Goal: Information Seeking & Learning: Learn about a topic

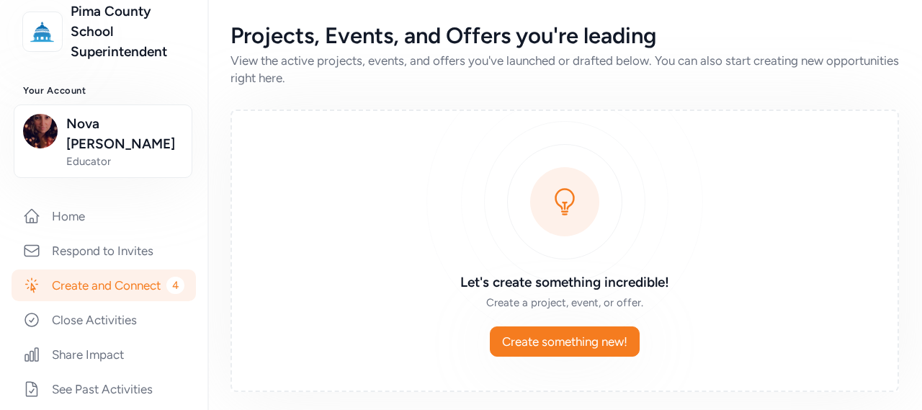
scroll to position [167, 0]
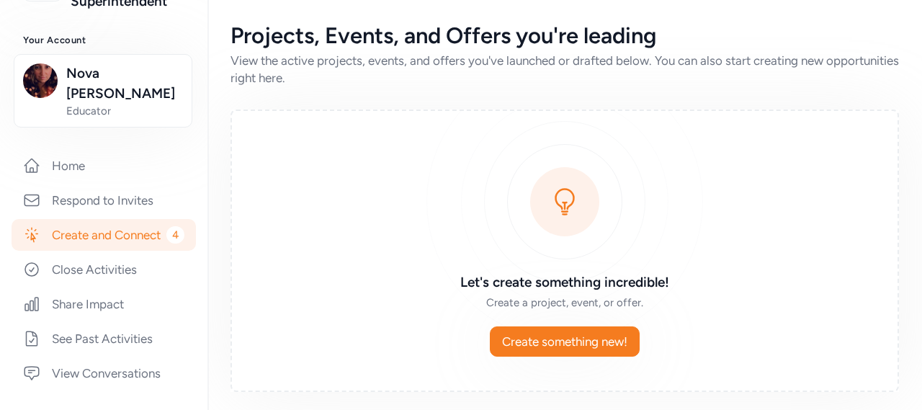
click at [91, 233] on link "Create and Connect 4" at bounding box center [104, 235] width 184 height 32
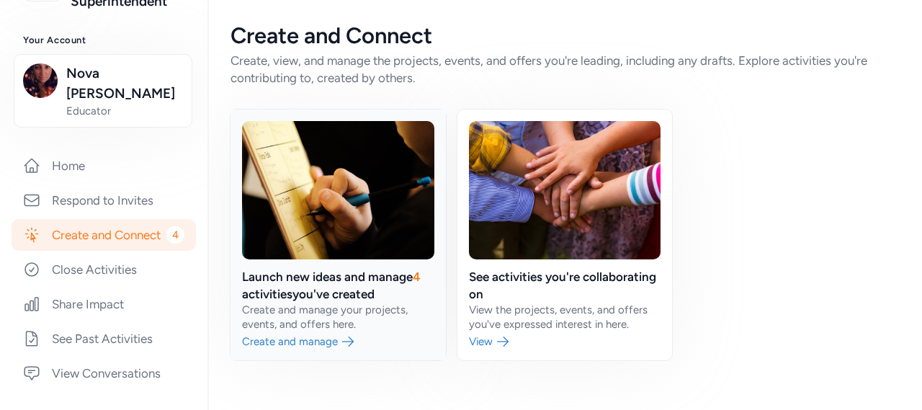
click at [335, 284] on link at bounding box center [337, 234] width 215 height 251
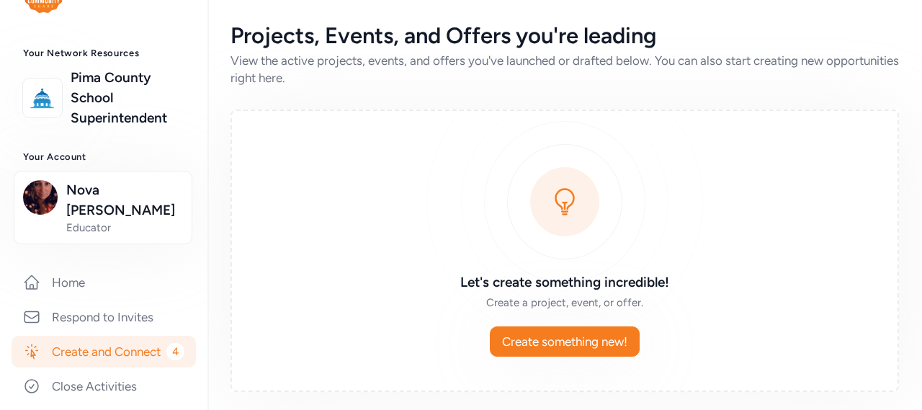
scroll to position [48, 0]
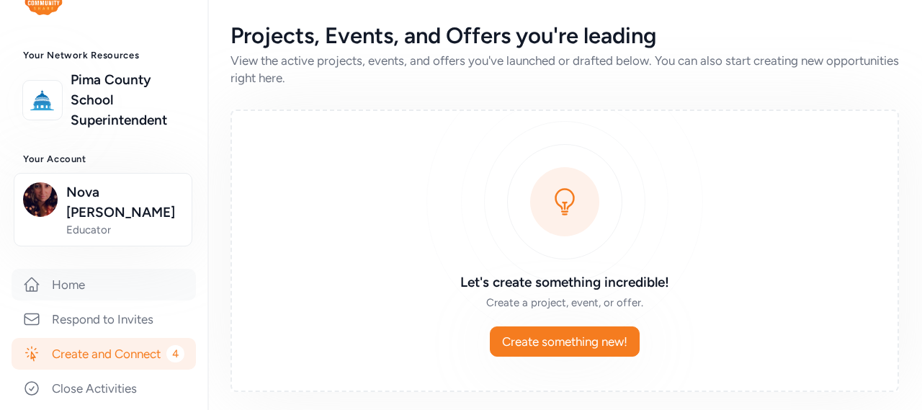
click at [92, 272] on link "Home" at bounding box center [104, 285] width 184 height 32
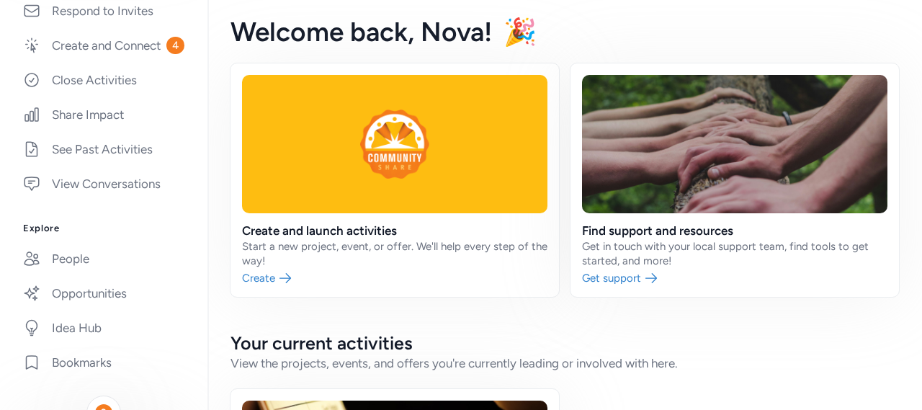
scroll to position [360, 0]
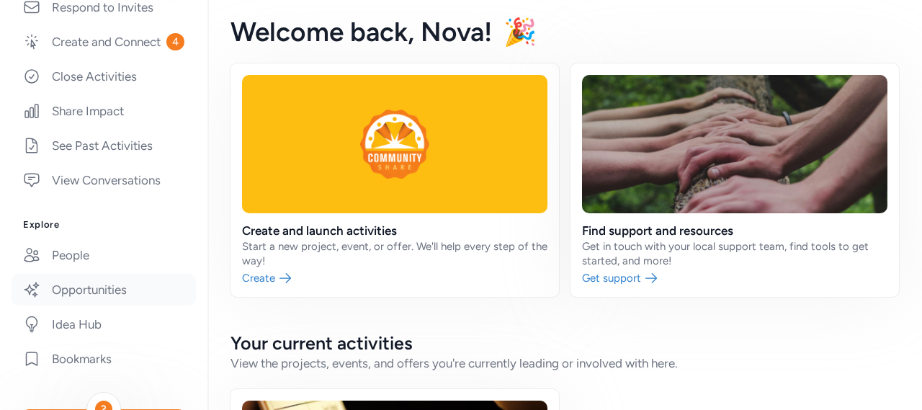
click at [114, 292] on link "Opportunities" at bounding box center [104, 290] width 184 height 32
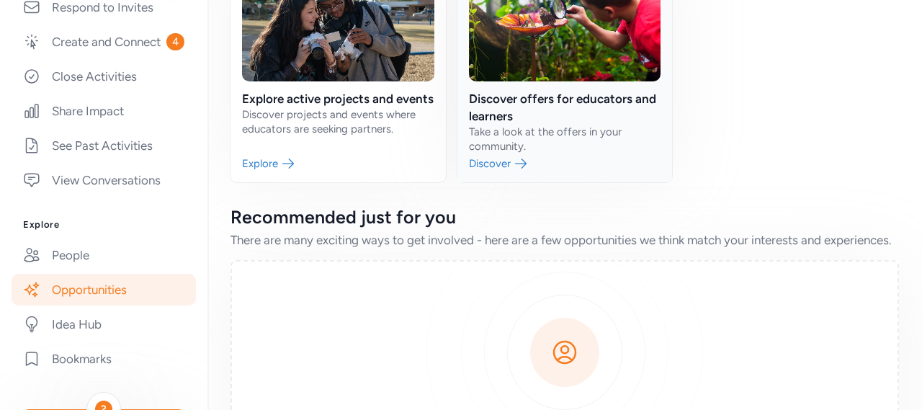
scroll to position [216, 0]
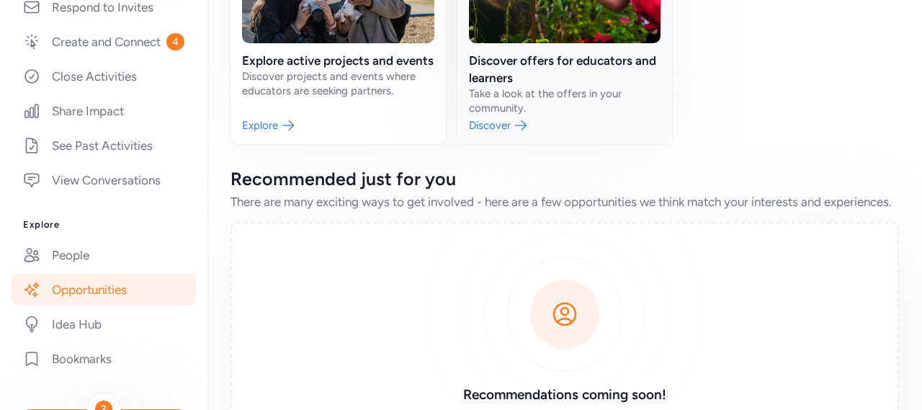
click at [591, 44] on link at bounding box center [564, 18] width 215 height 251
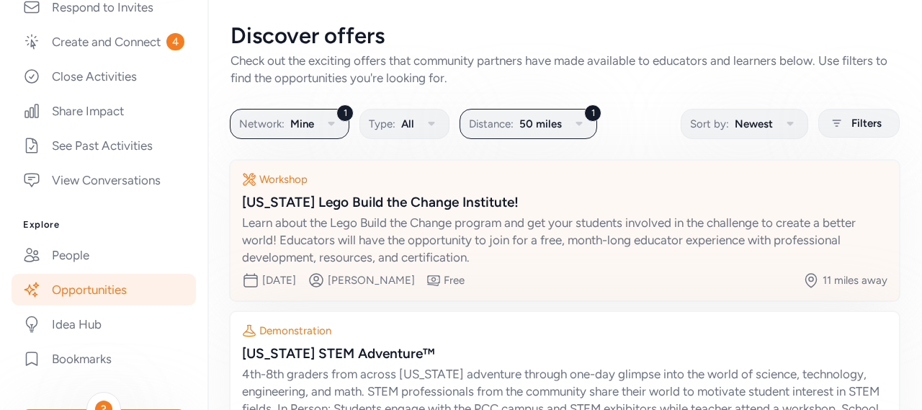
click at [364, 202] on div "[US_STATE] Lego Build the Change Institute!" at bounding box center [564, 202] width 645 height 20
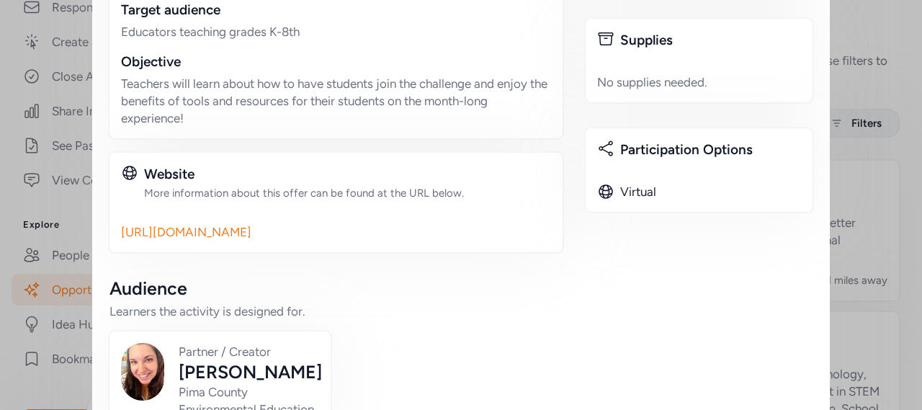
scroll to position [648, 0]
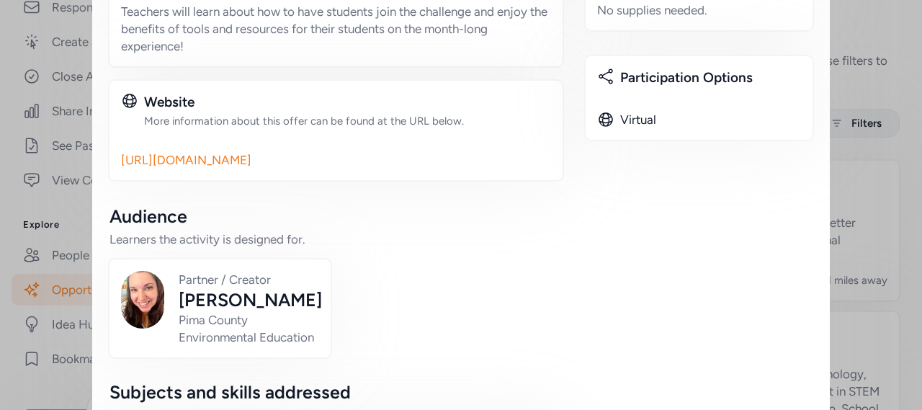
click at [315, 151] on link "[URL][DOMAIN_NAME]" at bounding box center [336, 159] width 430 height 17
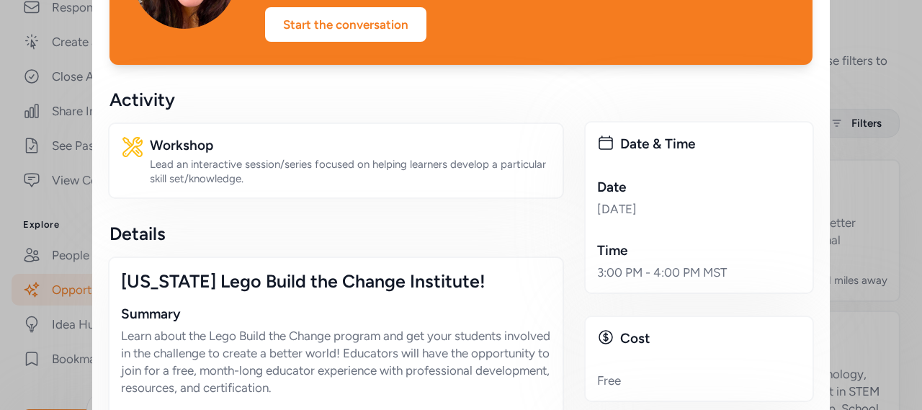
scroll to position [0, 0]
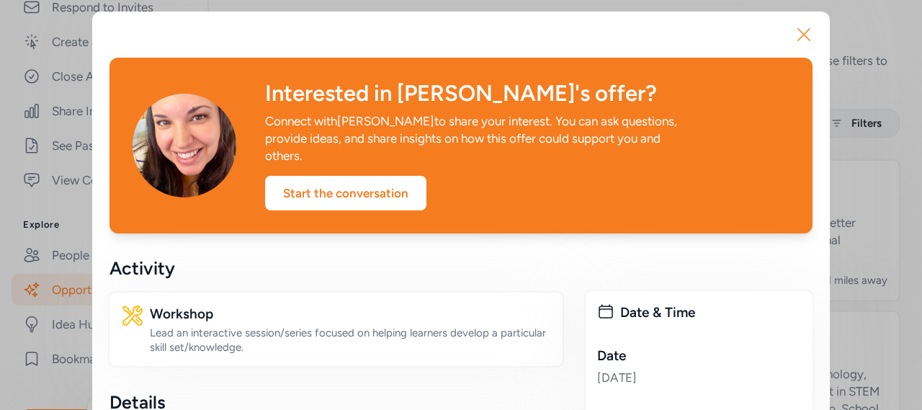
click at [792, 33] on icon "button" at bounding box center [803, 34] width 23 height 23
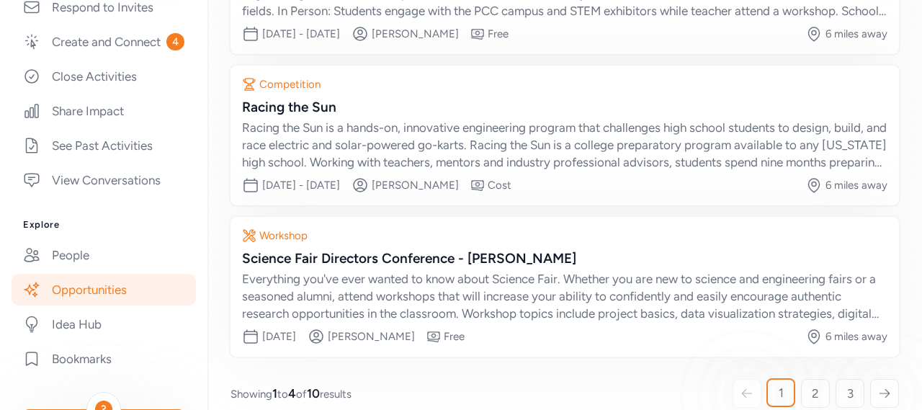
scroll to position [418, 0]
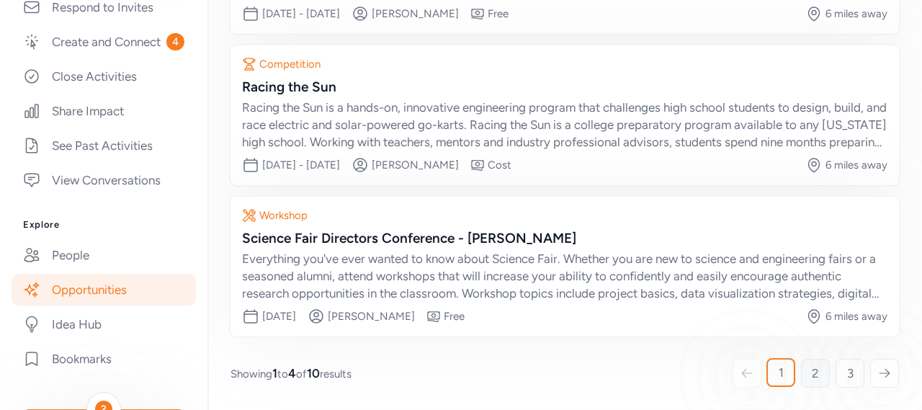
click at [811, 372] on link "2" at bounding box center [815, 373] width 29 height 29
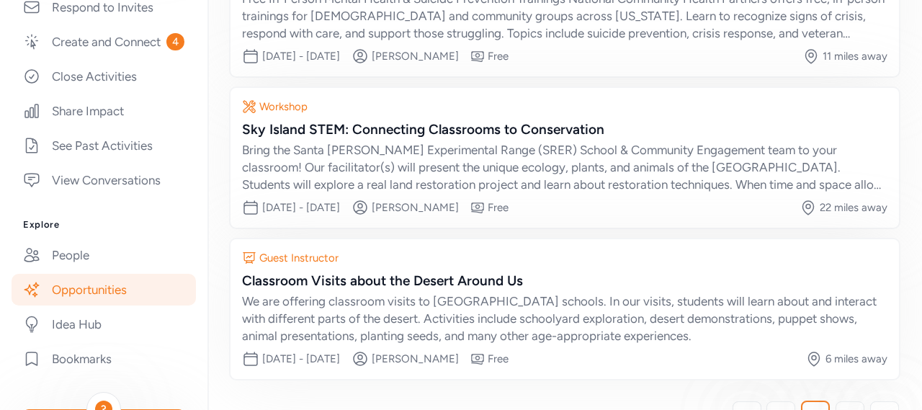
scroll to position [398, 0]
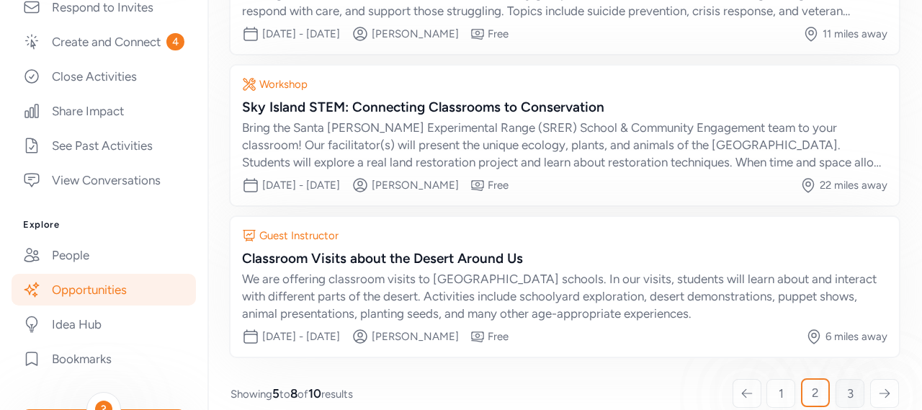
click at [835, 390] on link "3" at bounding box center [849, 393] width 29 height 29
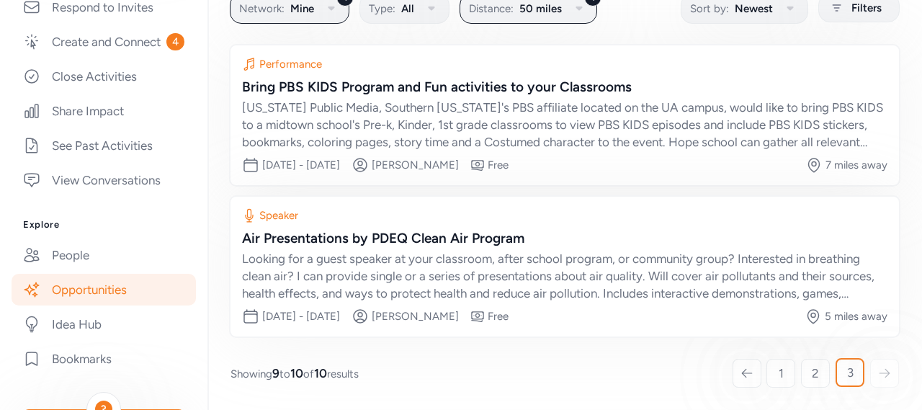
scroll to position [109, 0]
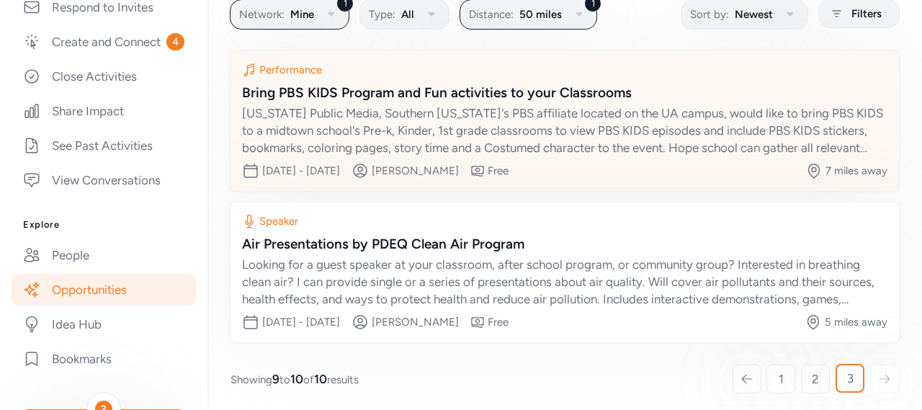
click at [753, 136] on div "[US_STATE] Public Media, Southern [US_STATE]'s PBS affiliate located on the UA …" at bounding box center [564, 130] width 645 height 52
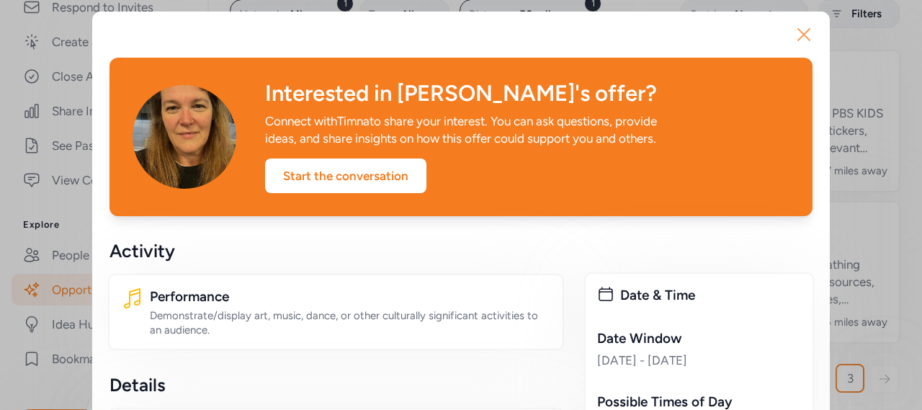
click at [798, 37] on icon "button" at bounding box center [804, 35] width 12 height 12
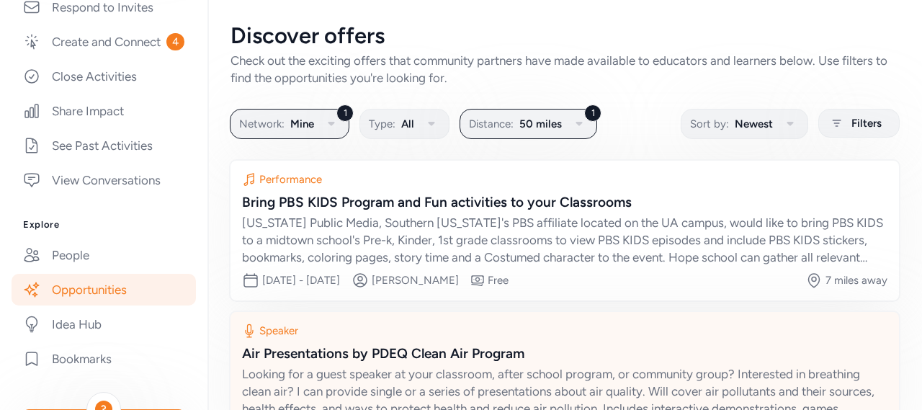
scroll to position [115, 0]
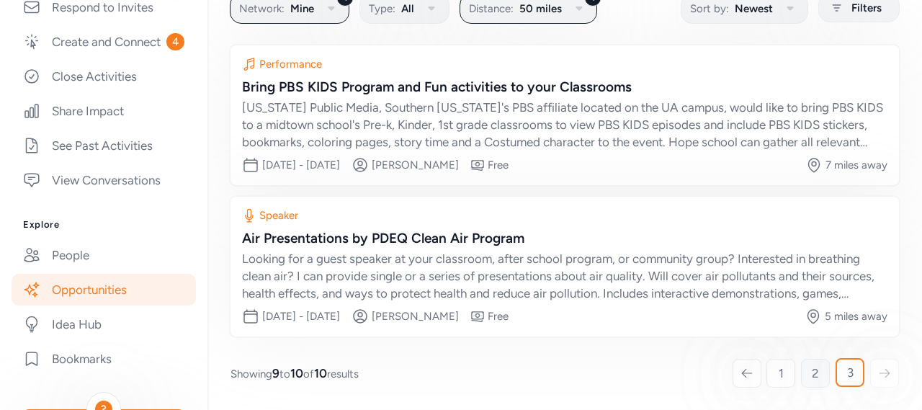
click at [801, 374] on link "2" at bounding box center [815, 373] width 29 height 29
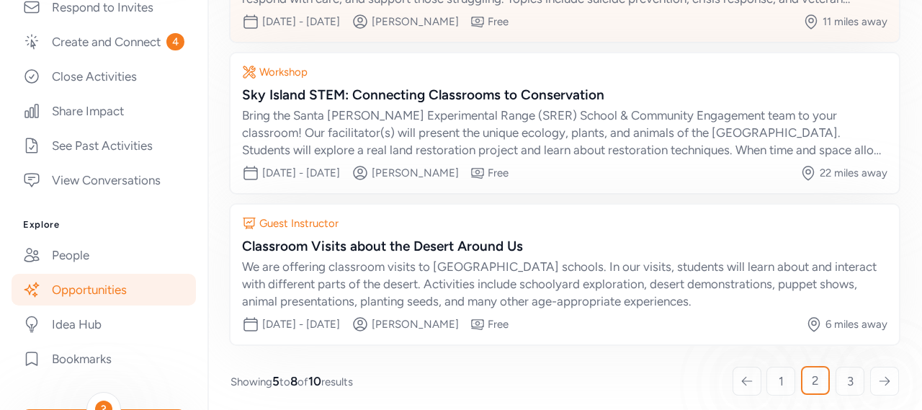
scroll to position [418, 0]
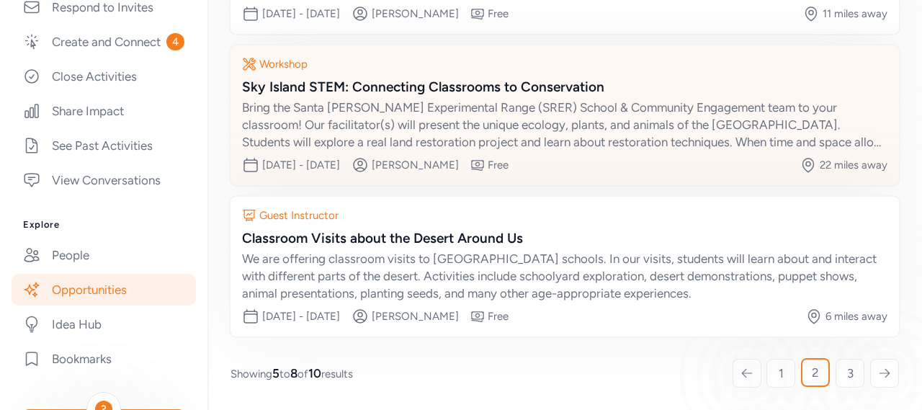
click at [241, 82] on div "Workshop Sky Island STEM: Connecting Classrooms to Conservation Bring the [GEOG…" at bounding box center [564, 115] width 668 height 140
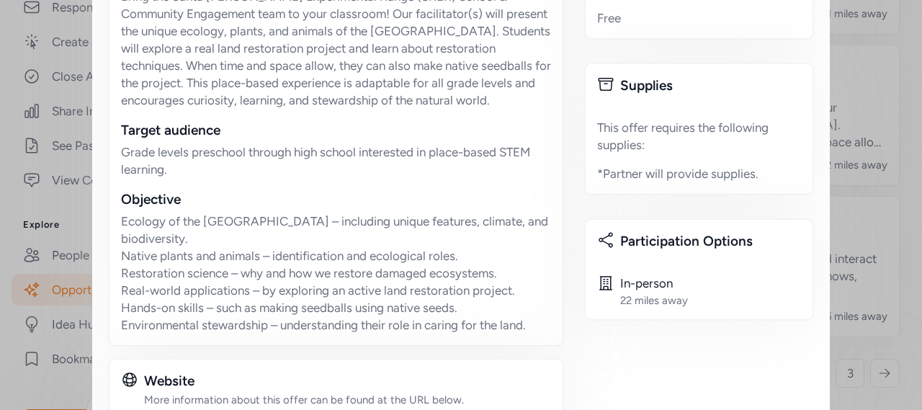
scroll to position [598, 0]
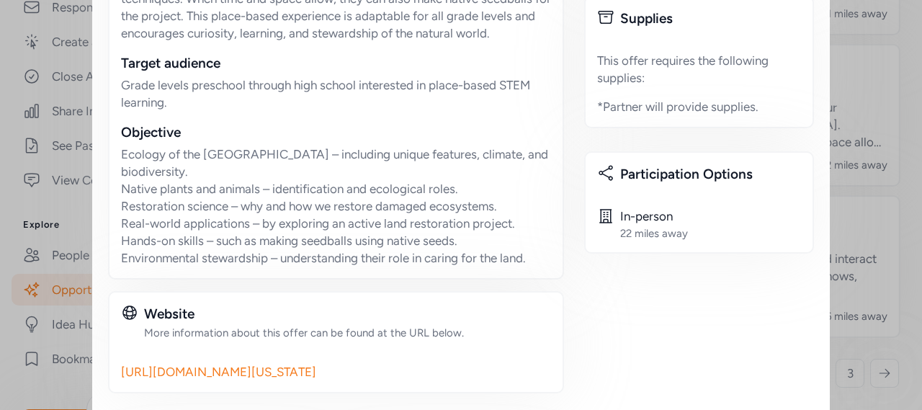
drag, startPoint x: 117, startPoint y: 143, endPoint x: 343, endPoint y: 351, distance: 306.3
click at [343, 351] on div "Details Sky Island STEM: Connecting Classrooms to Conservation Summary Bring th…" at bounding box center [335, 93] width 453 height 601
copy div "Lor Ipsumd SITA: Consectetu Adipiscing el Seddoeiusmod Tempori Utlab etd Magna …"
click at [631, 356] on div "Date & Time Date Window [DATE] - [DATE] Possible Times of Day No specific time …" at bounding box center [699, 292] width 227 height 1198
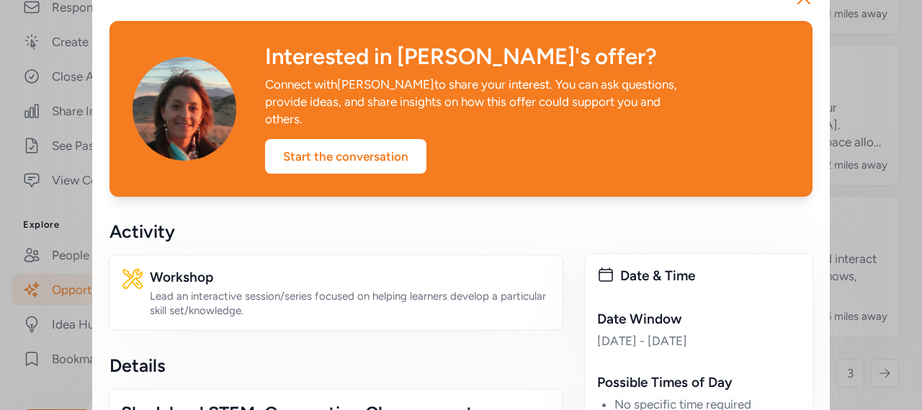
scroll to position [0, 0]
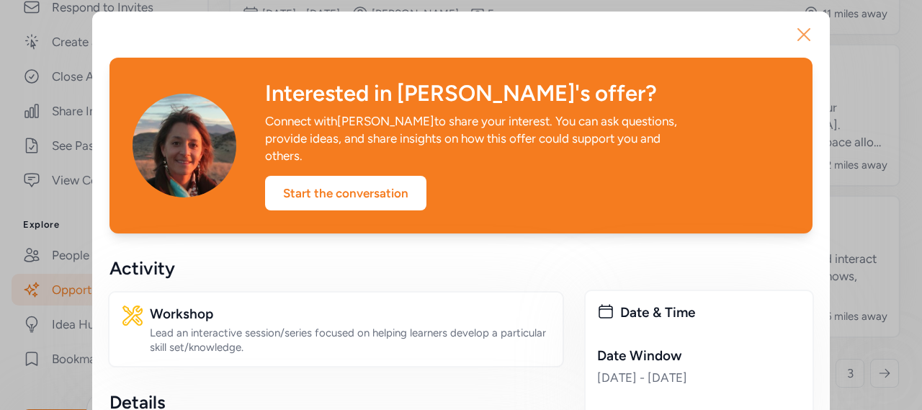
click at [804, 38] on icon "button" at bounding box center [803, 34] width 23 height 23
